Goal: Task Accomplishment & Management: Manage account settings

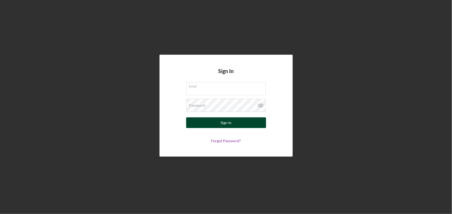
type input "[PERSON_NAME][EMAIL_ADDRESS][DOMAIN_NAME]"
click at [200, 124] on button "Sign In" at bounding box center [226, 122] width 80 height 11
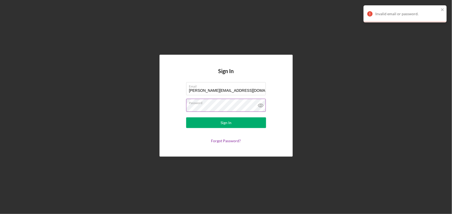
click at [260, 105] on icon at bounding box center [261, 105] width 2 height 2
click at [187, 115] on form "Email [PERSON_NAME][EMAIL_ADDRESS][DOMAIN_NAME] Password Sign In Forgot Passwor…" at bounding box center [226, 112] width 107 height 61
click at [186, 117] on button "Sign In" at bounding box center [226, 122] width 80 height 11
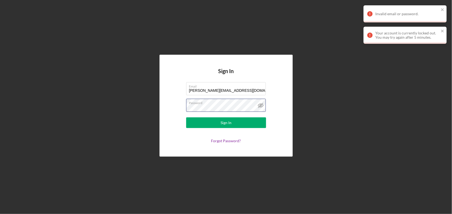
click at [166, 108] on div "Sign In Email [PERSON_NAME][EMAIL_ADDRESS][DOMAIN_NAME] Password Sign In Forgot…" at bounding box center [226, 106] width 133 height 102
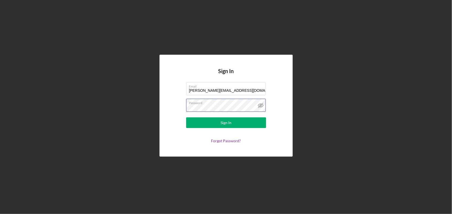
click at [186, 117] on button "Sign In" at bounding box center [226, 122] width 80 height 11
